Goal: Task Accomplishment & Management: Manage account settings

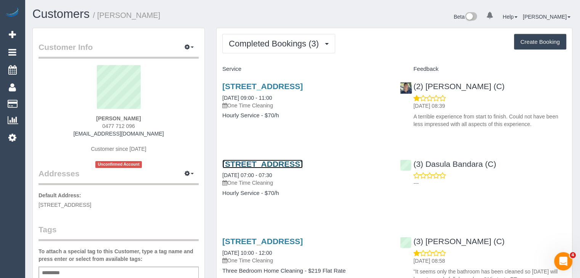
click at [265, 162] on link "52 Gipps St, Collingwood, VIC 3066" at bounding box center [262, 164] width 80 height 9
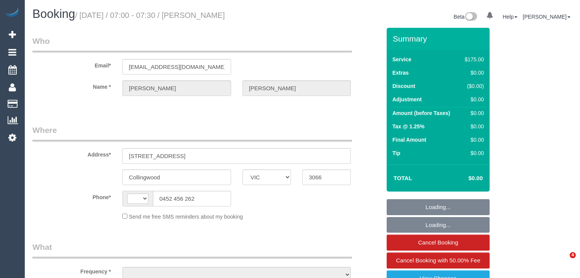
select select "VIC"
select select "string:AU"
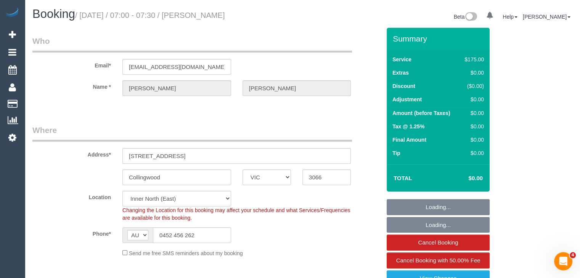
select select "string:stripe-pm_1RvpIv2GScqysDRVHrd82KGu"
select select "number:27"
select select "number:14"
select select "number:19"
select select "number:25"
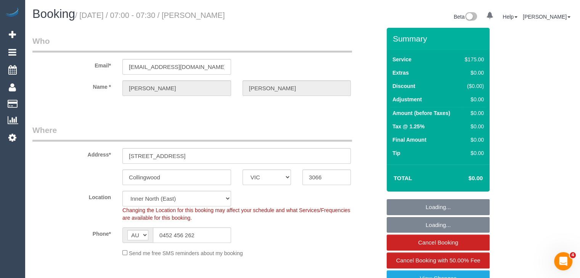
select select "object:1673"
select select "150"
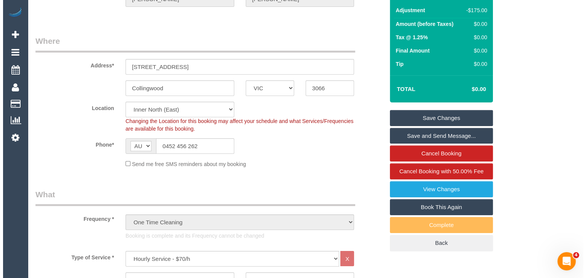
scroll to position [76, 0]
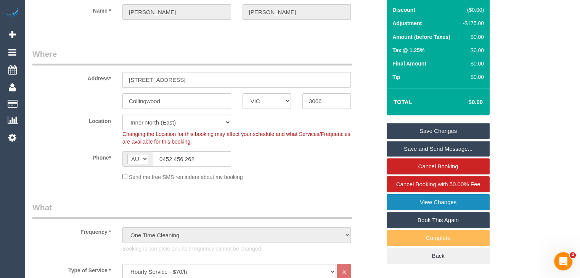
click at [457, 201] on link "View Changes" at bounding box center [438, 202] width 103 height 16
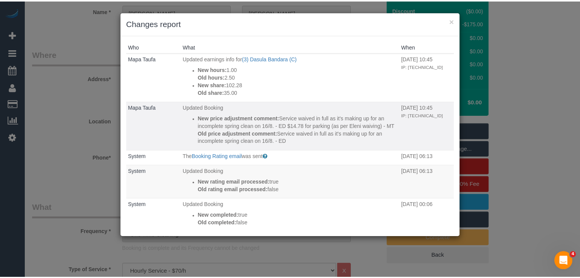
scroll to position [0, 0]
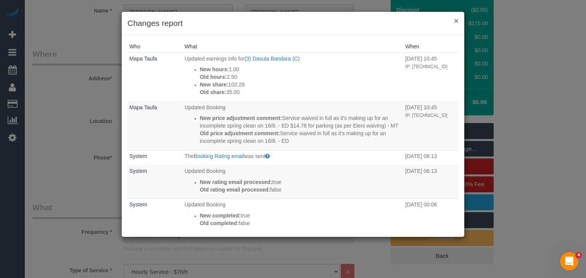
click at [456, 19] on button "×" at bounding box center [456, 21] width 5 height 8
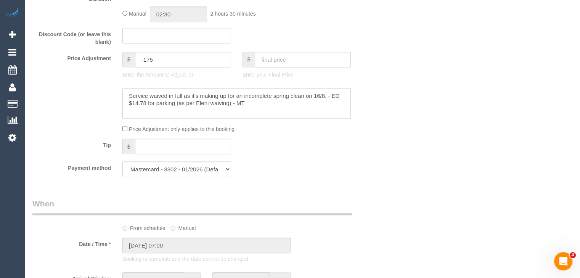
scroll to position [648, 0]
